Goal: Check status

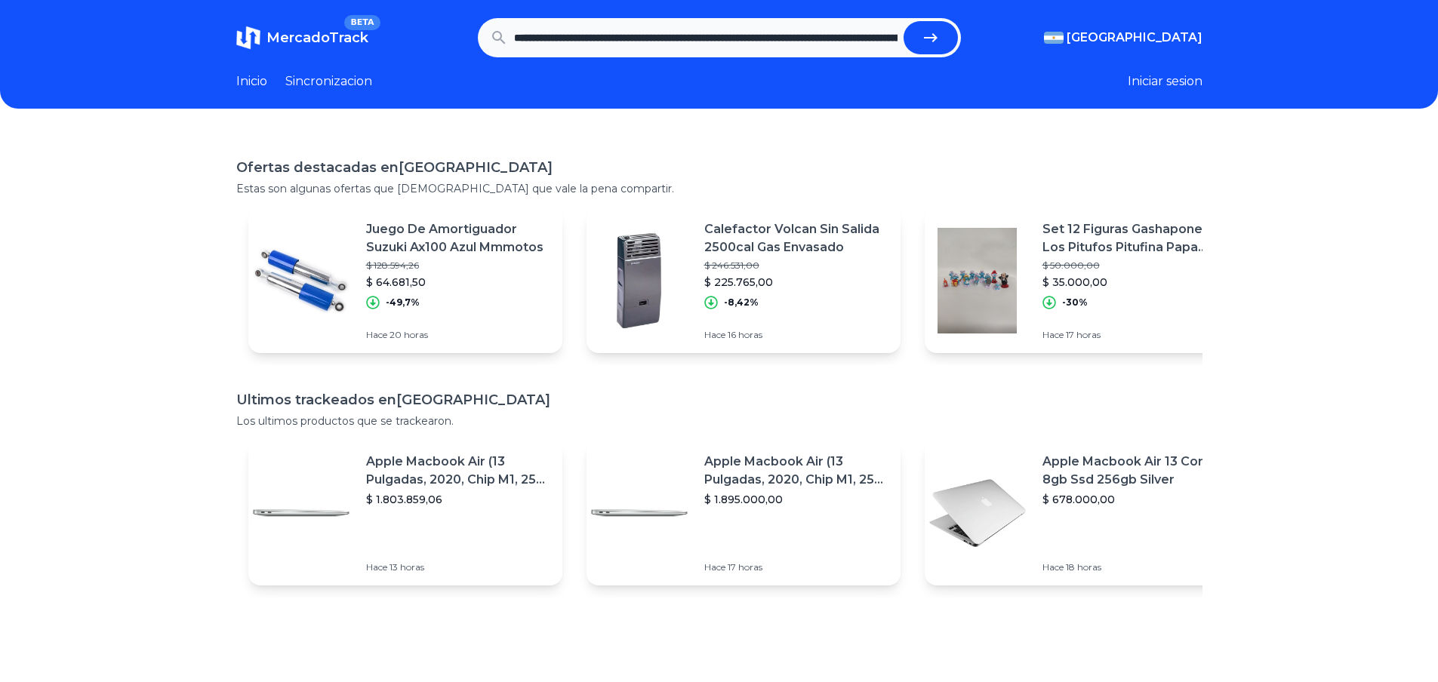
click at [925, 42] on button "submit" at bounding box center [930, 37] width 54 height 33
type input "**********"
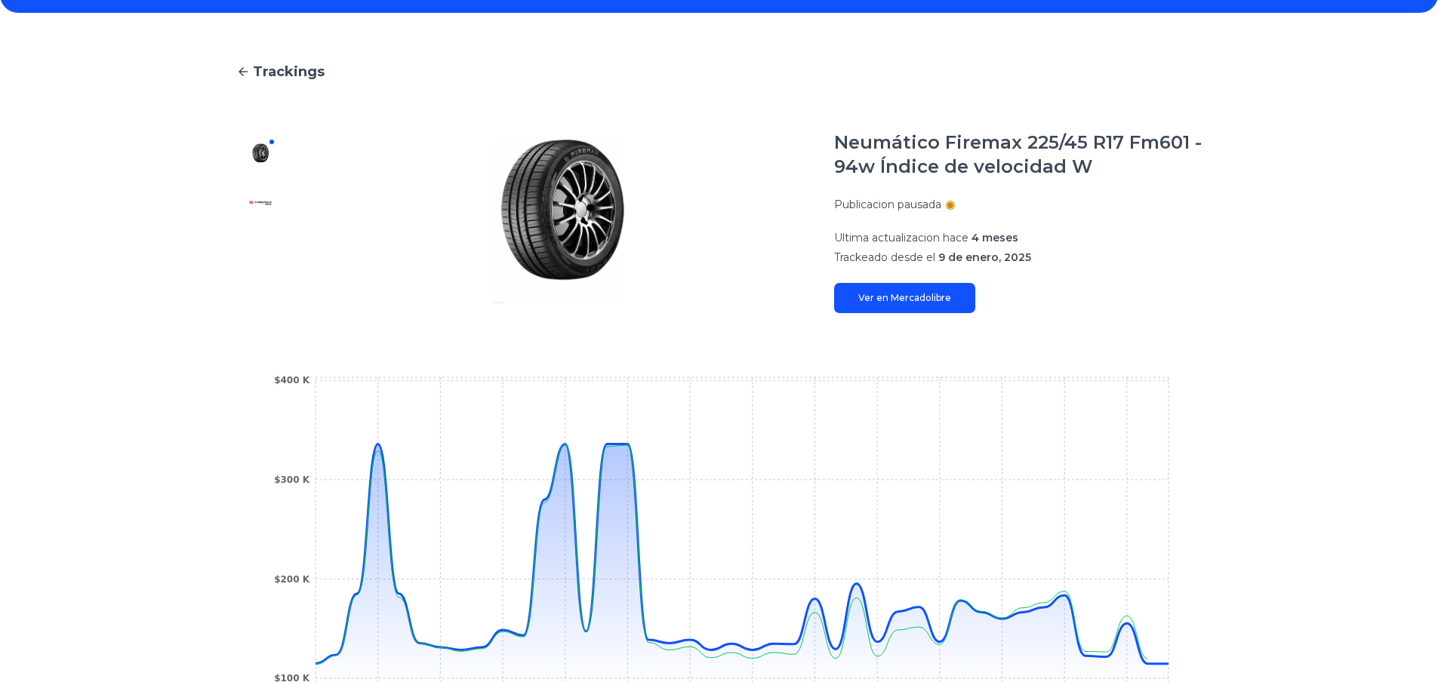
scroll to position [94, 0]
